Goal: Find specific page/section: Find specific page/section

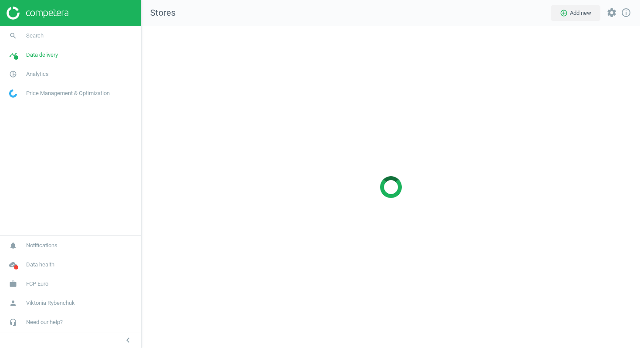
scroll to position [322, 499]
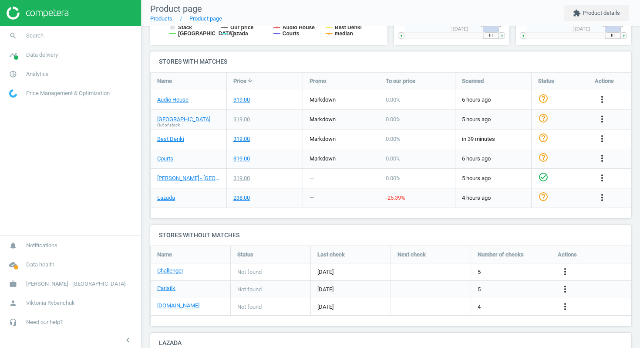
scroll to position [226, 0]
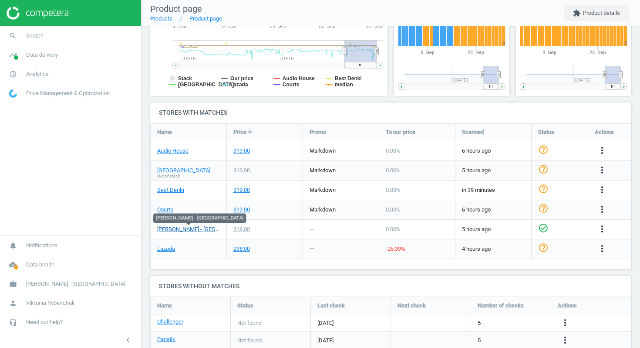
click at [199, 228] on link "Harvey Norman - Singapore" at bounding box center [188, 229] width 63 height 8
